Goal: Register for event/course

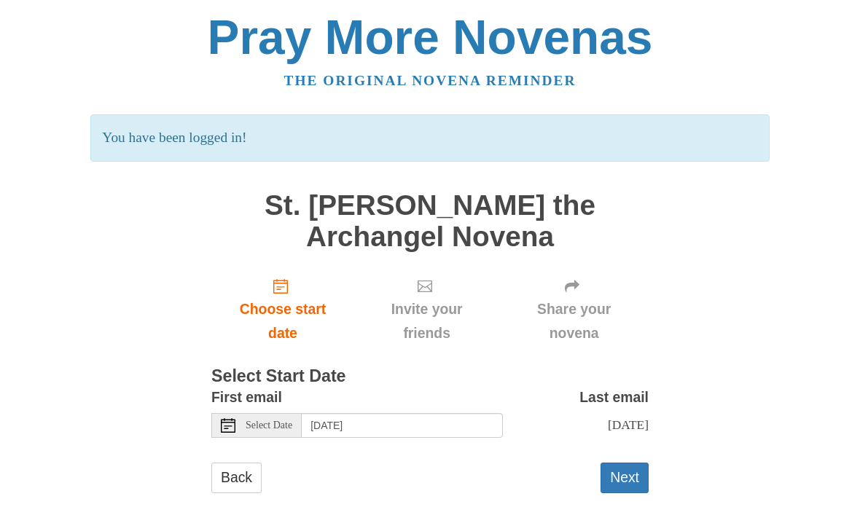
scroll to position [23, 0]
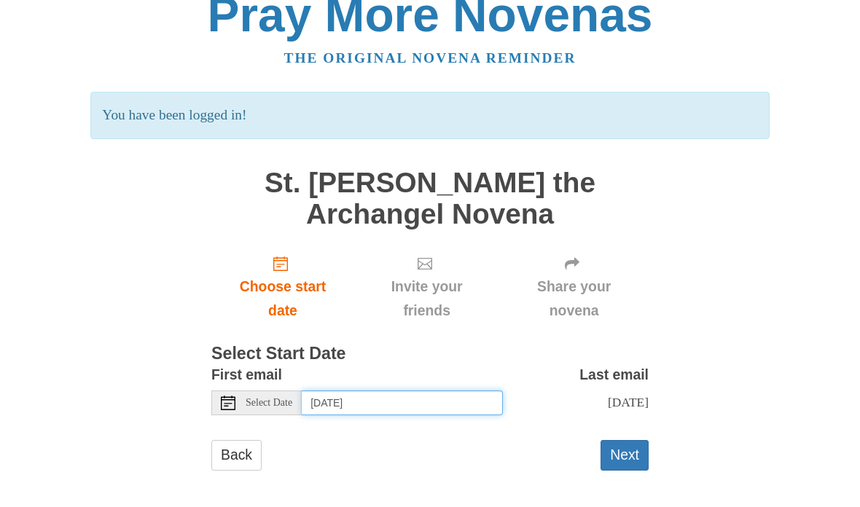
click at [367, 394] on input "[DATE]" at bounding box center [402, 403] width 201 height 25
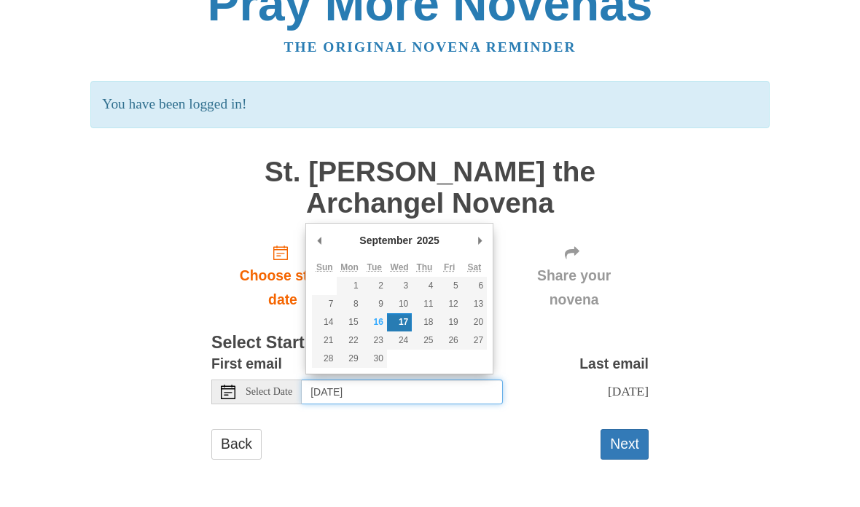
type input "[DATE]"
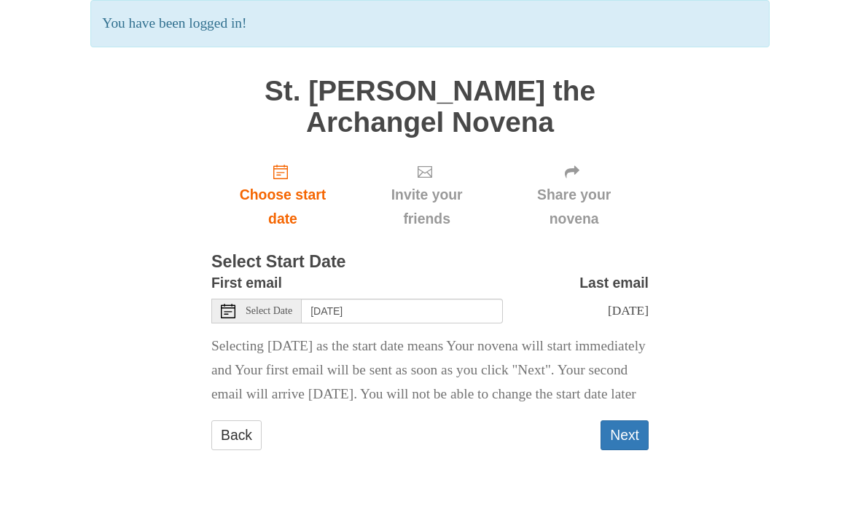
scroll to position [69, 0]
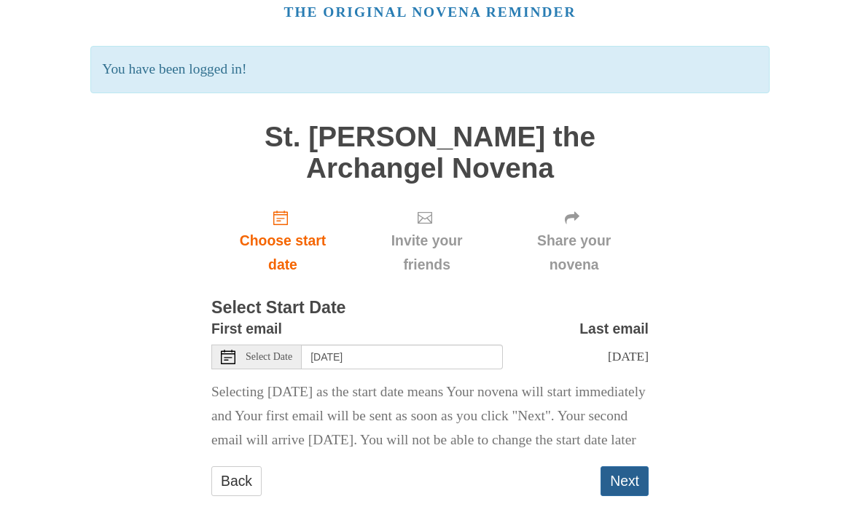
click at [628, 496] on button "Next" at bounding box center [624, 481] width 48 height 30
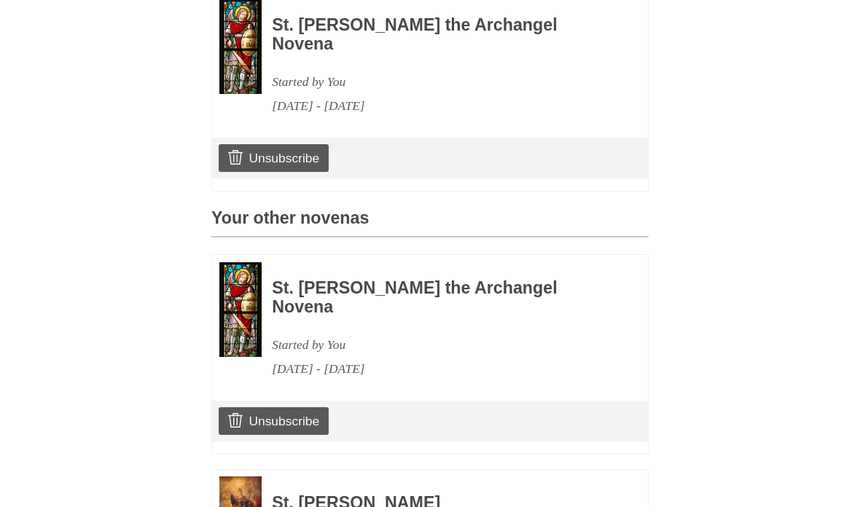
scroll to position [528, 0]
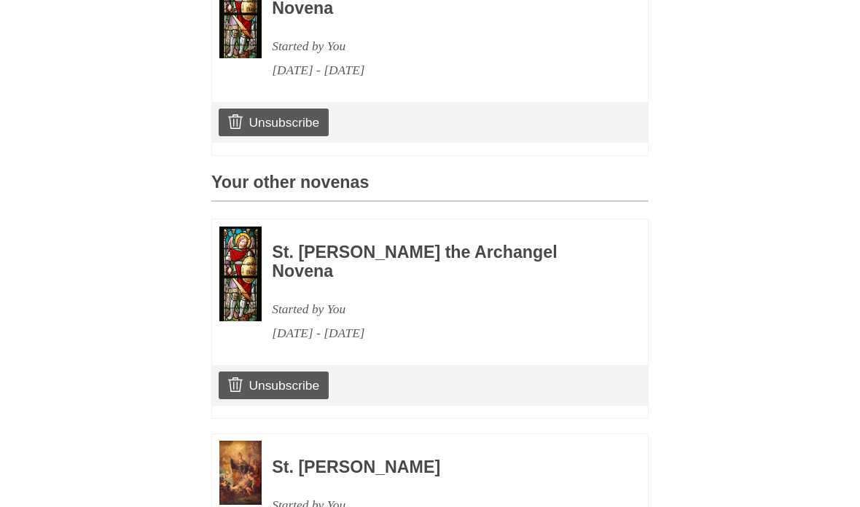
click at [396, 458] on h3 "St. Benedict Novena" at bounding box center [440, 467] width 337 height 19
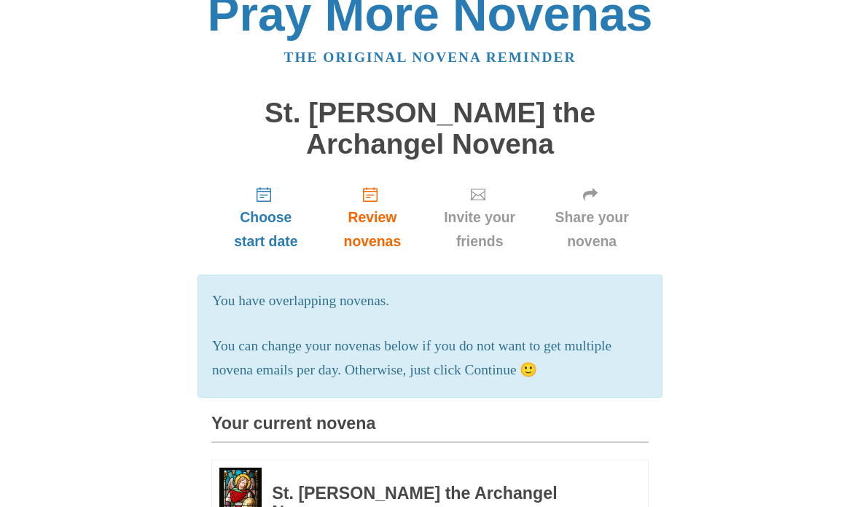
scroll to position [0, 0]
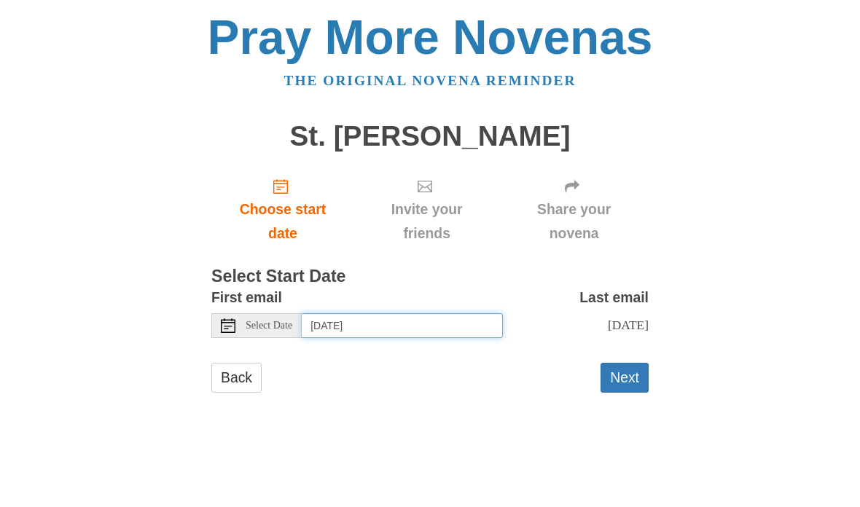
click at [381, 317] on input "[DATE]" at bounding box center [402, 325] width 201 height 25
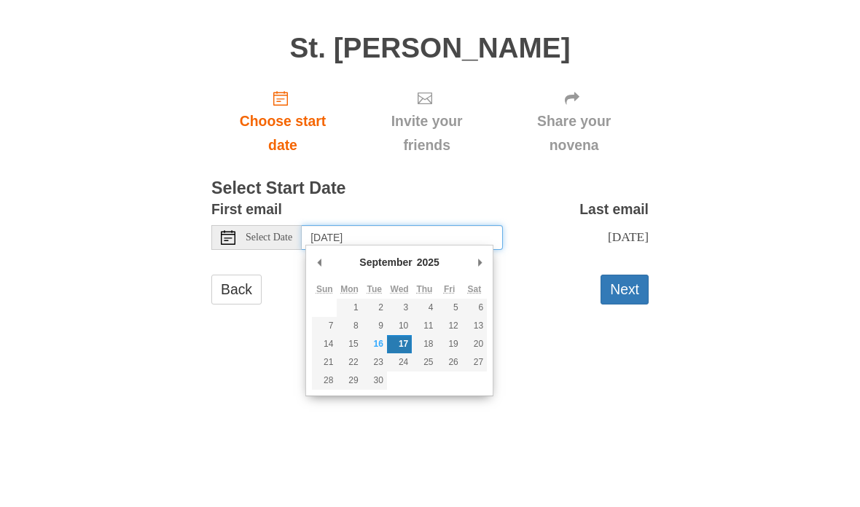
type input "[DATE]"
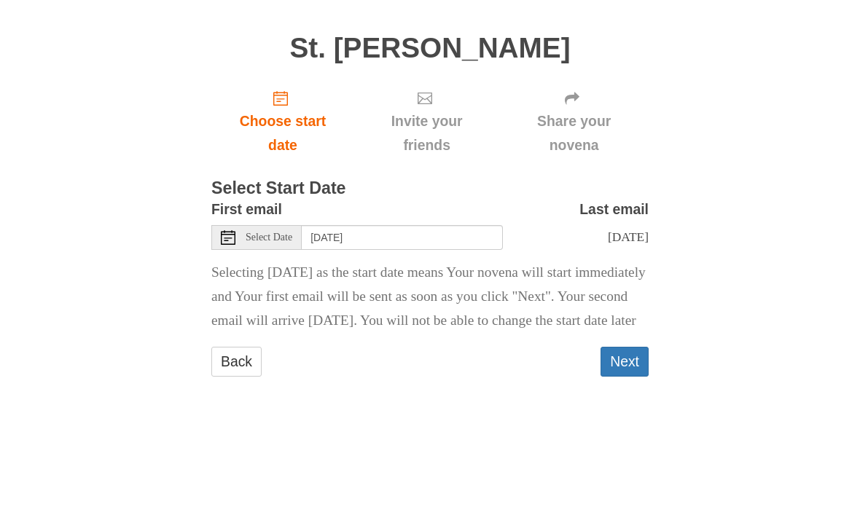
scroll to position [28, 0]
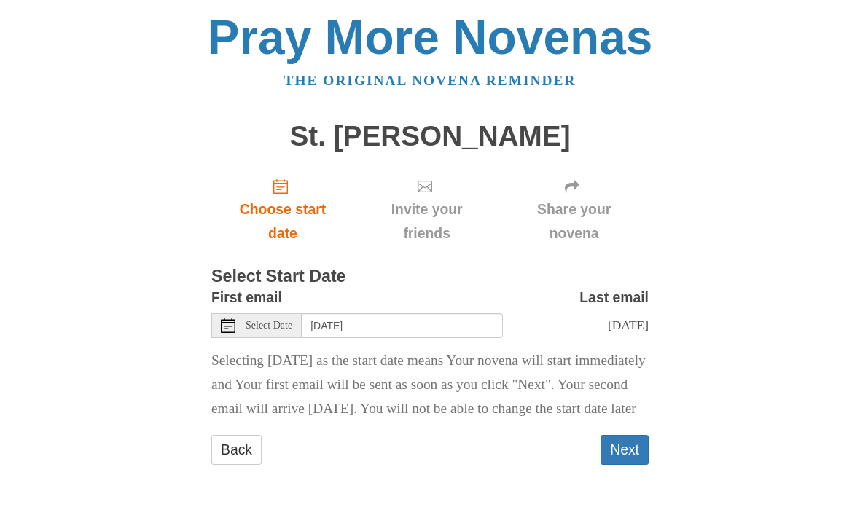
click at [635, 450] on button "Next" at bounding box center [624, 450] width 48 height 30
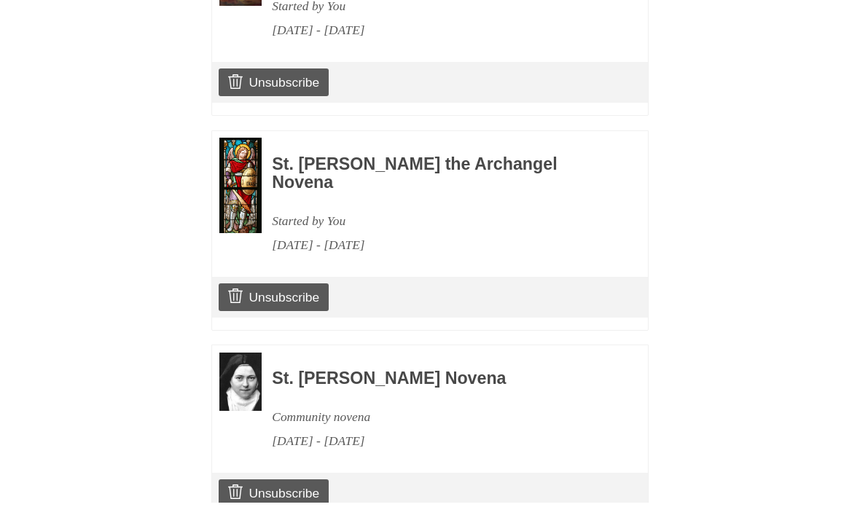
scroll to position [971, 0]
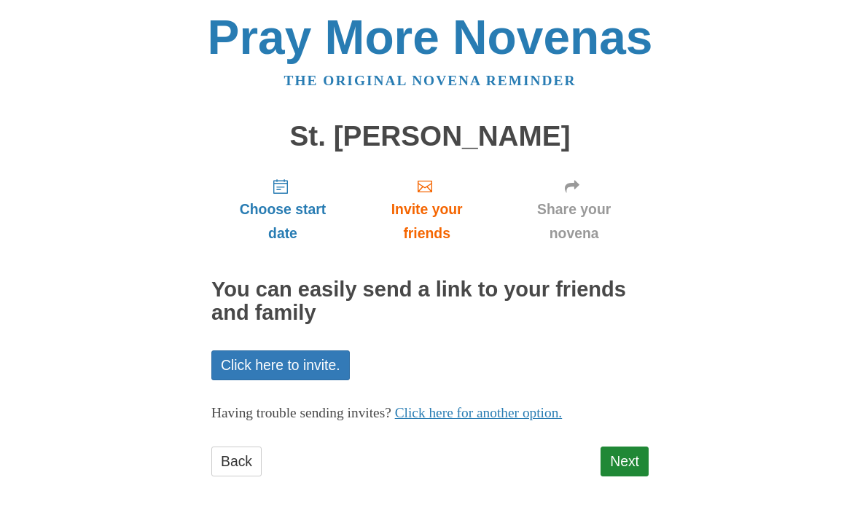
scroll to position [6, 0]
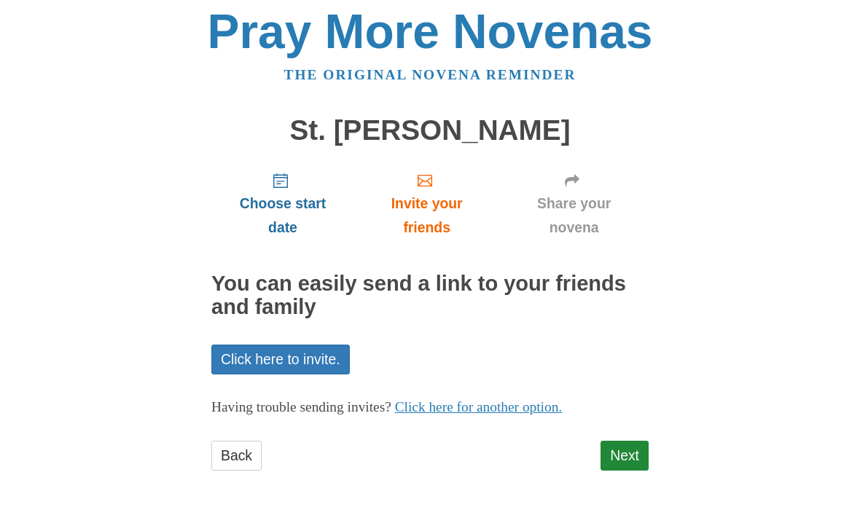
click at [286, 199] on span "Choose start date" at bounding box center [283, 216] width 114 height 48
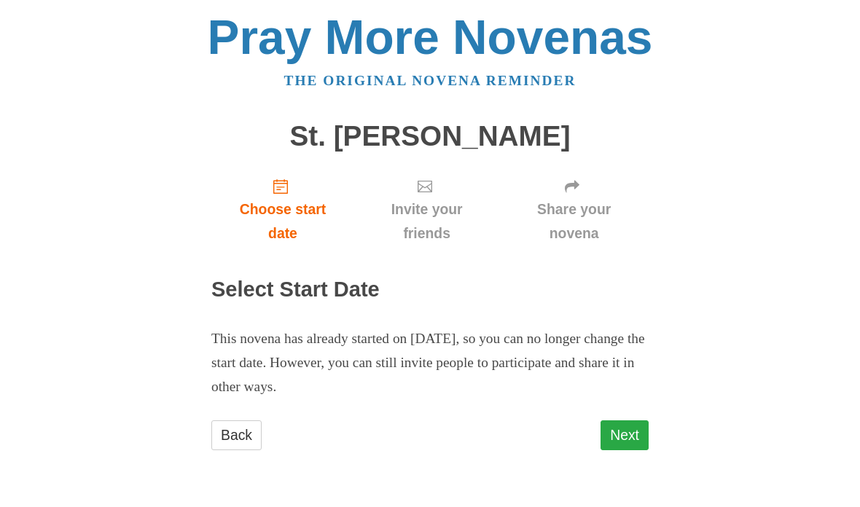
click at [626, 440] on link "Next" at bounding box center [624, 435] width 48 height 30
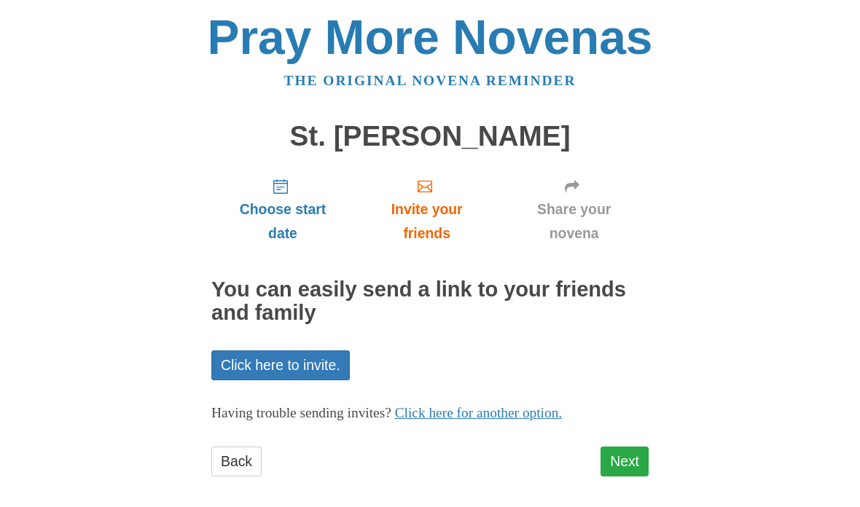
click at [622, 453] on link "Next" at bounding box center [624, 462] width 48 height 30
